Goal: Navigation & Orientation: Go to known website

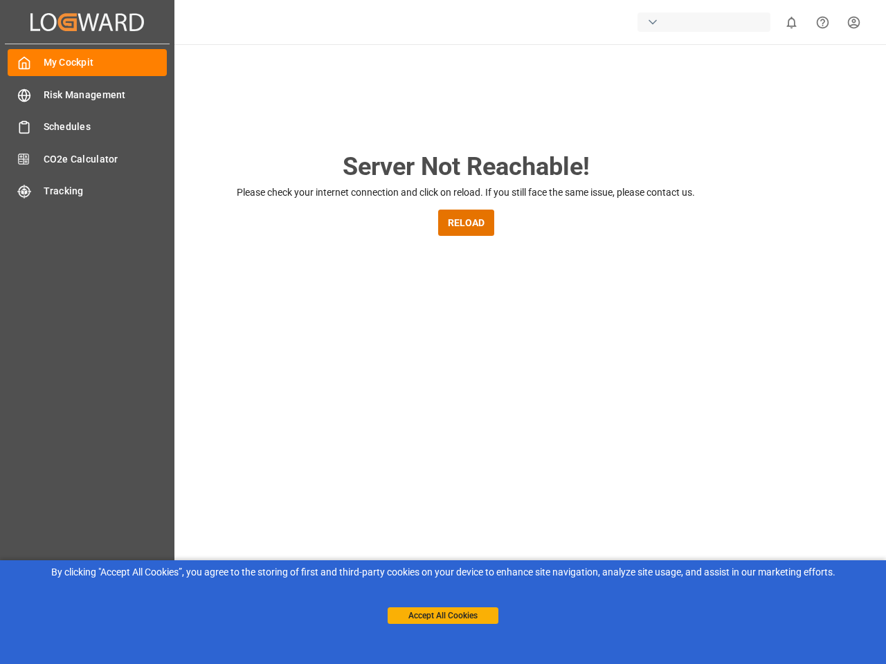
click at [443, 332] on main "Server Not Reachable! Please check your internet connection and click on reload…" at bounding box center [465, 454] width 835 height 613
click at [87, 21] on icon "Created by potrace 1.15, written by [PERSON_NAME] [DATE]-[DATE]" at bounding box center [87, 22] width 114 height 22
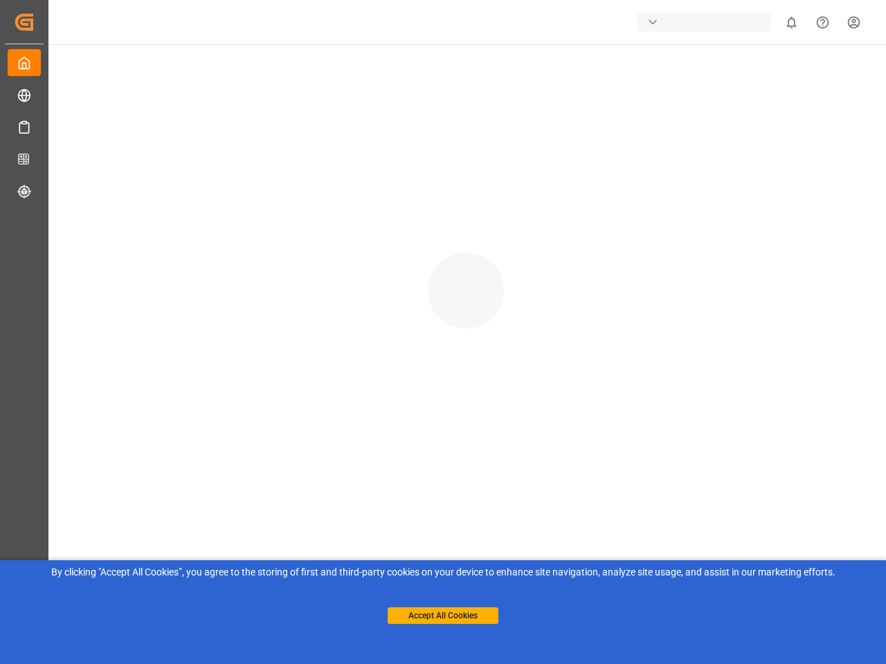
click at [707, 22] on div "button" at bounding box center [703, 21] width 133 height 19
click at [791, 22] on html "Created by potrace 1.15, written by [PERSON_NAME] [DATE]-[DATE] Created by potr…" at bounding box center [443, 332] width 886 height 664
click at [822, 22] on icon "Help Center" at bounding box center [822, 22] width 15 height 15
click at [466, 223] on div at bounding box center [466, 276] width 840 height 465
click at [443, 616] on button "Accept All Cookies" at bounding box center [443, 616] width 111 height 17
